Goal: Task Accomplishment & Management: Complete application form

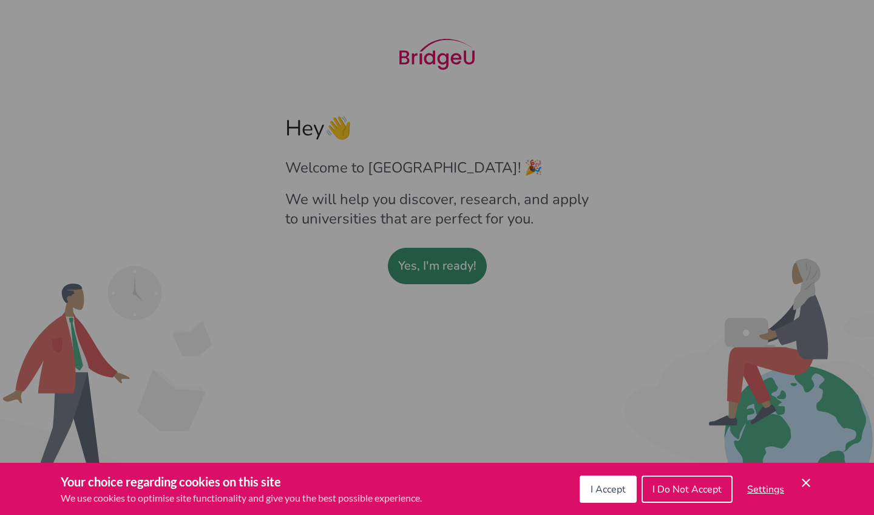
click at [615, 498] on button "I Accept" at bounding box center [608, 488] width 57 height 27
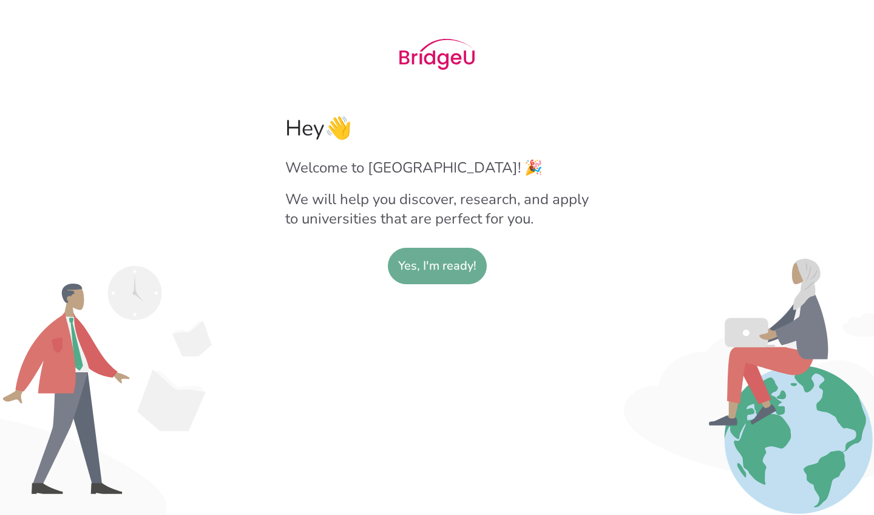
click at [432, 273] on slot "Yes, I'm ready!" at bounding box center [437, 265] width 78 height 35
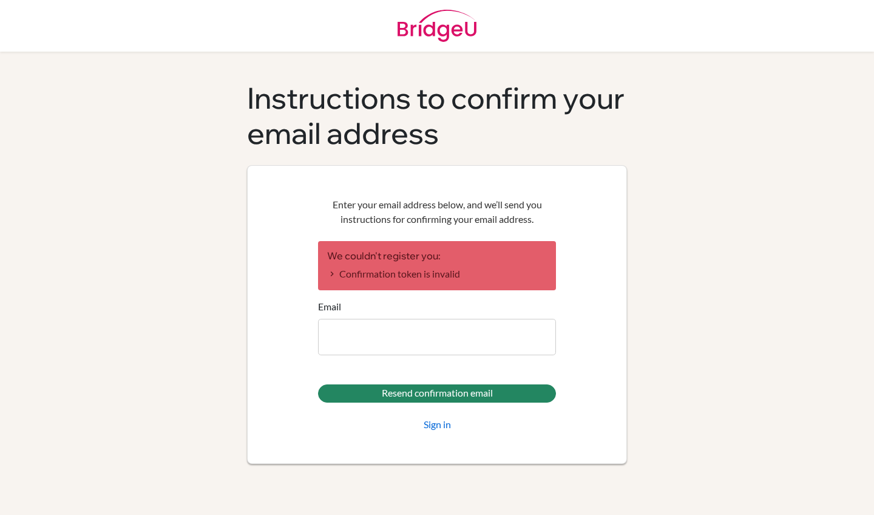
click at [374, 344] on input "Email" at bounding box center [437, 337] width 238 height 36
type input "d"
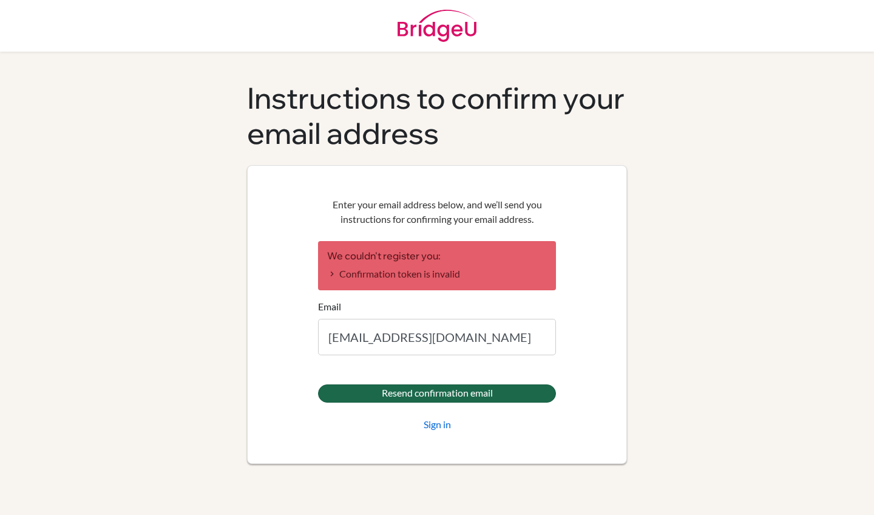
type input "[EMAIL_ADDRESS][DOMAIN_NAME]"
click at [405, 395] on input "Resend confirmation email" at bounding box center [437, 393] width 238 height 18
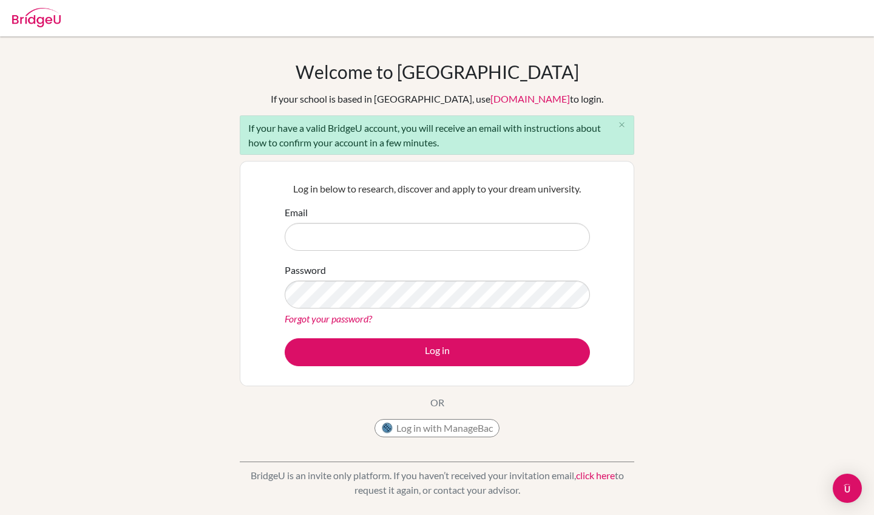
click at [413, 239] on input "Email" at bounding box center [437, 237] width 305 height 28
type input "[EMAIL_ADDRESS][DOMAIN_NAME]"
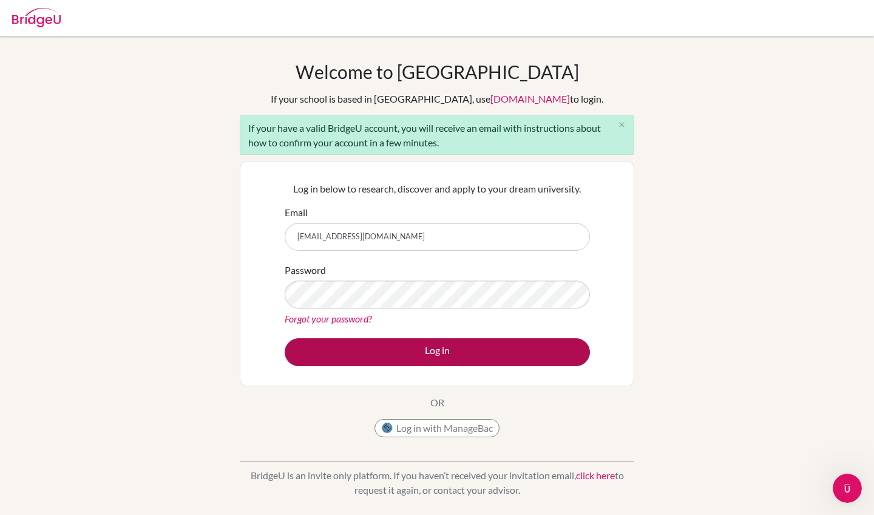
click at [489, 361] on button "Log in" at bounding box center [437, 352] width 305 height 28
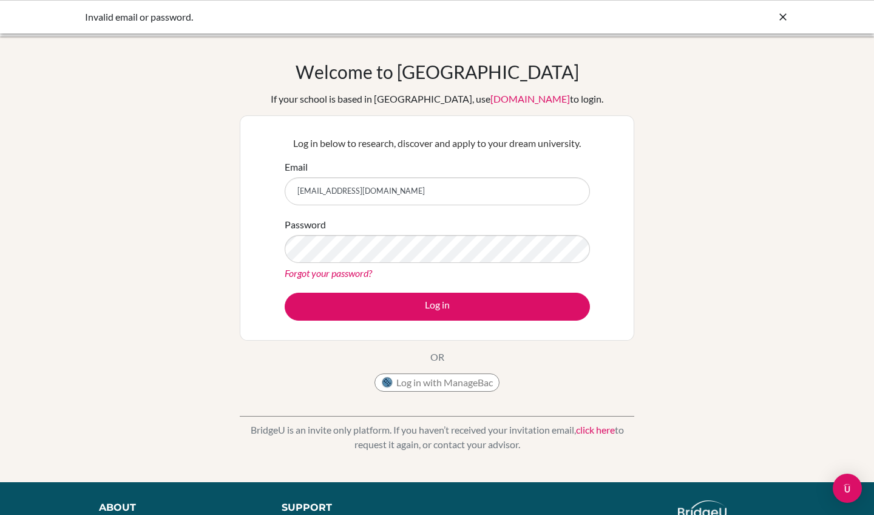
click at [673, 149] on div "Welcome to BridgeU If your school is based in China, use app.bridge-u.com.cn to…" at bounding box center [437, 259] width 874 height 397
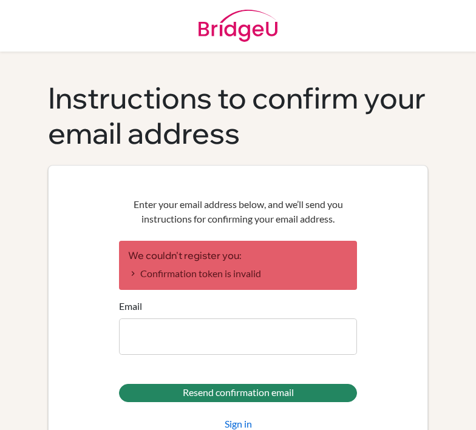
click at [94, 175] on div "Enter your email address below, and we’ll send you instructions for confirming …" at bounding box center [238, 314] width 380 height 299
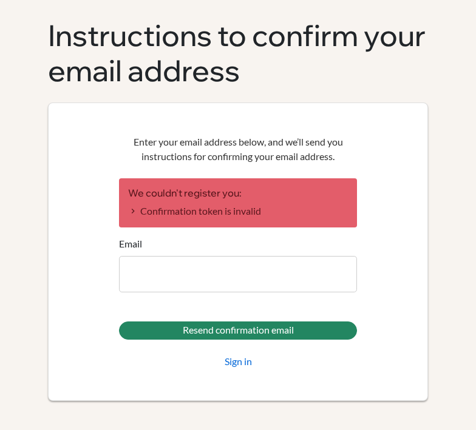
scroll to position [62, 0]
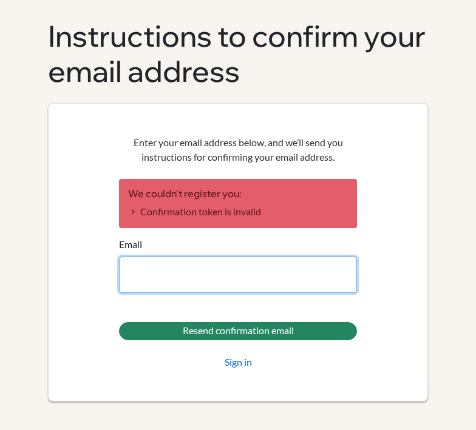
click at [203, 268] on input "Email" at bounding box center [238, 275] width 238 height 36
type input "d"
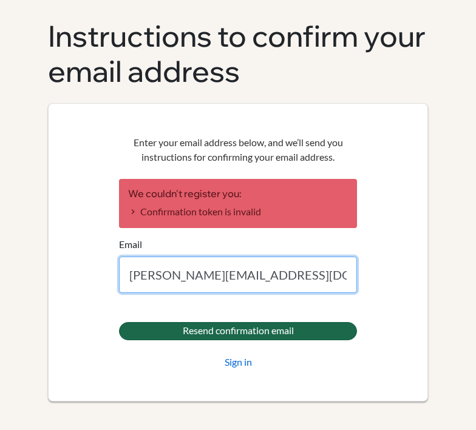
type input "d.reilly@criastudents.com"
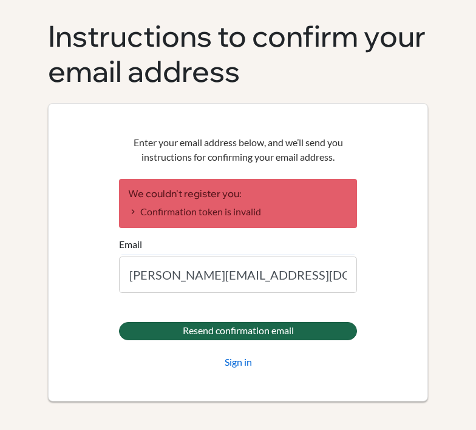
click at [226, 331] on input "Resend confirmation email" at bounding box center [238, 331] width 238 height 18
